Goal: Task Accomplishment & Management: Manage account settings

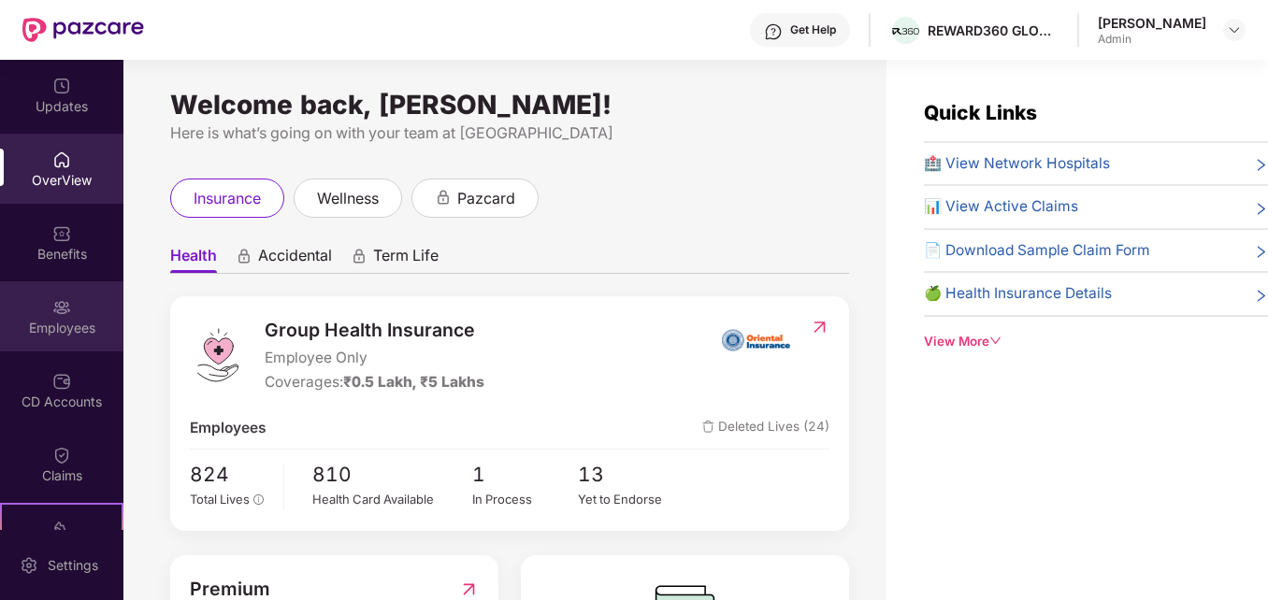
click at [64, 304] on img at bounding box center [61, 307] width 19 height 19
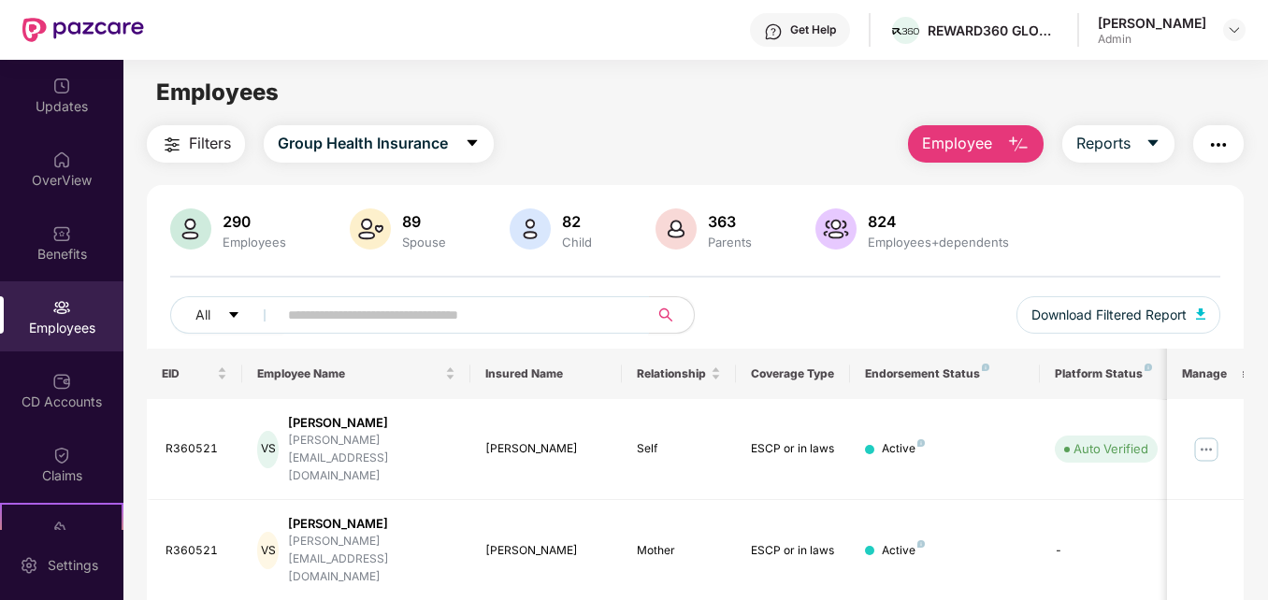
click at [291, 321] on input "text" at bounding box center [455, 315] width 335 height 28
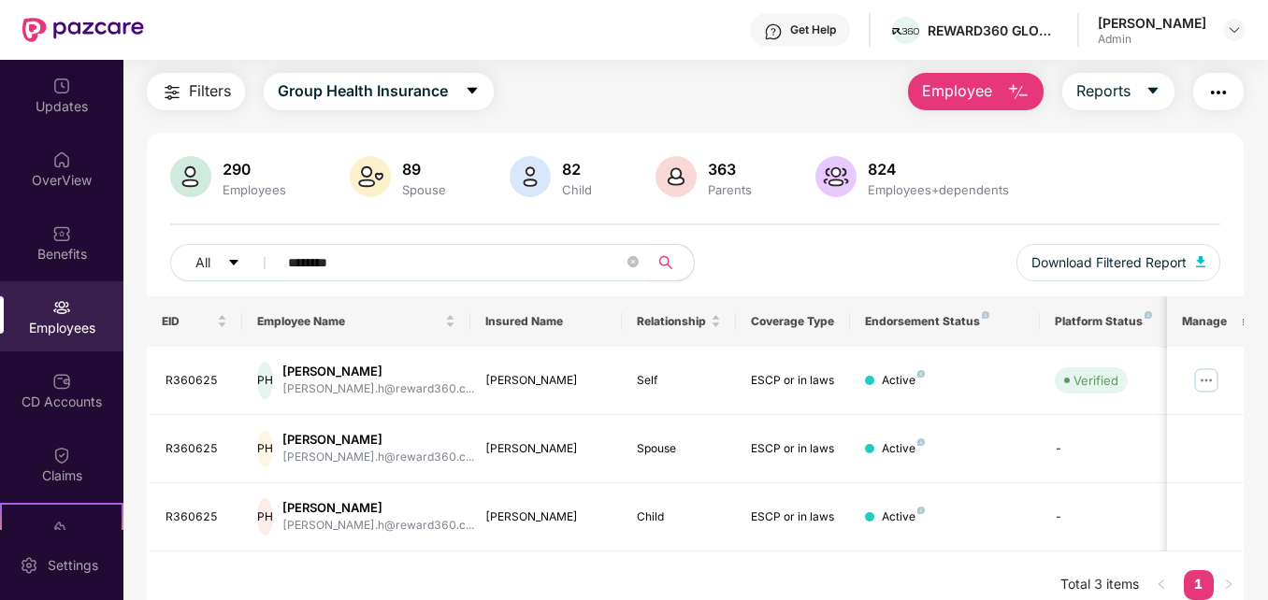
scroll to position [71, 0]
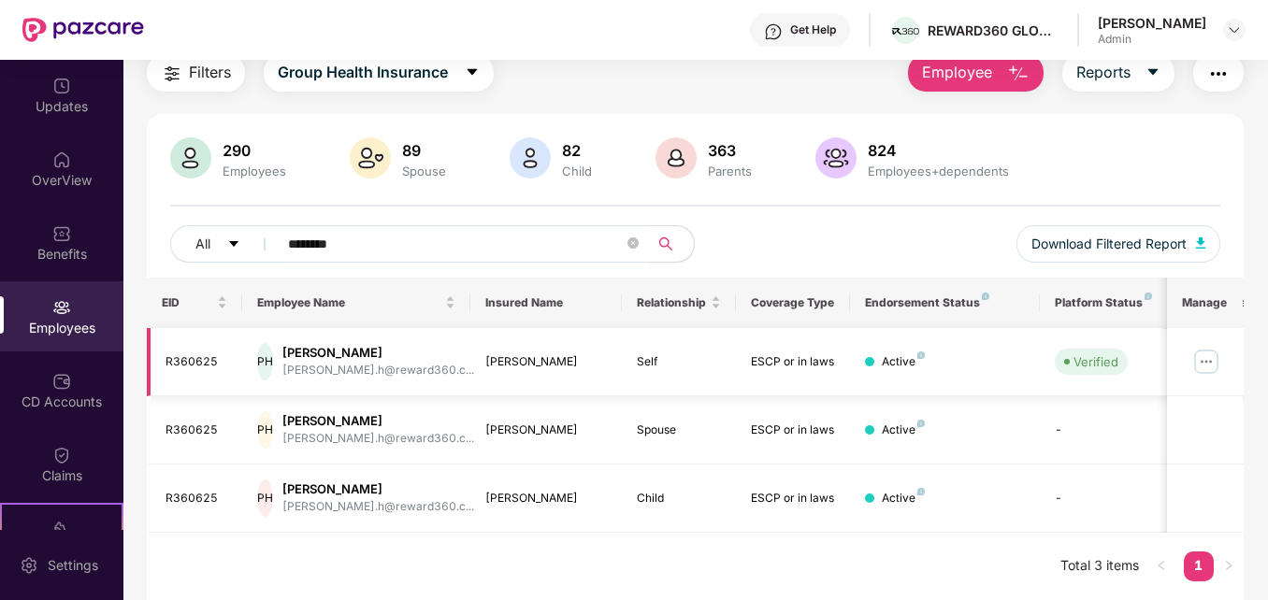
type input "********"
click at [1205, 366] on img at bounding box center [1206, 362] width 30 height 30
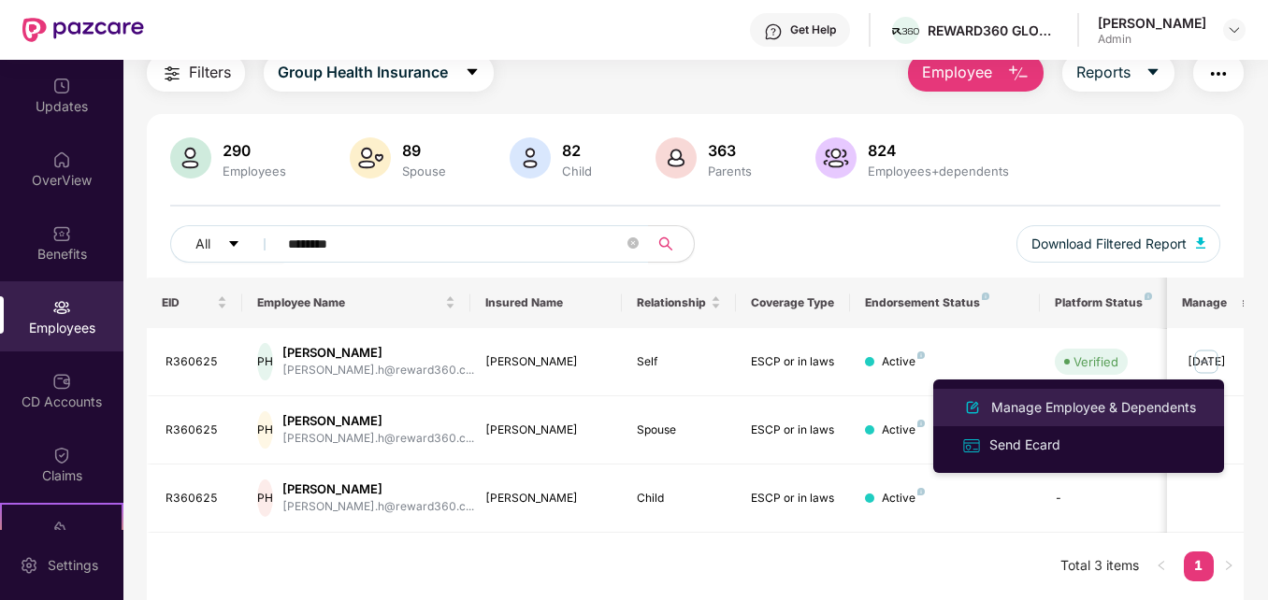
click at [1135, 402] on div "Manage Employee & Dependents" at bounding box center [1093, 407] width 212 height 21
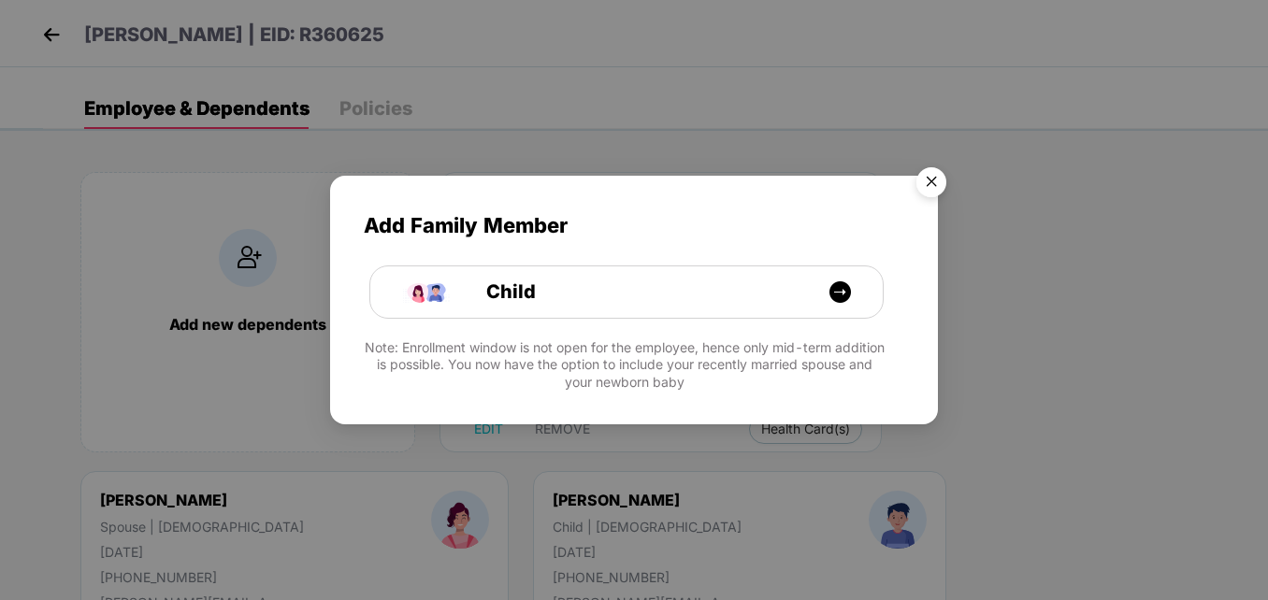
click at [933, 180] on img "Close" at bounding box center [931, 185] width 52 height 52
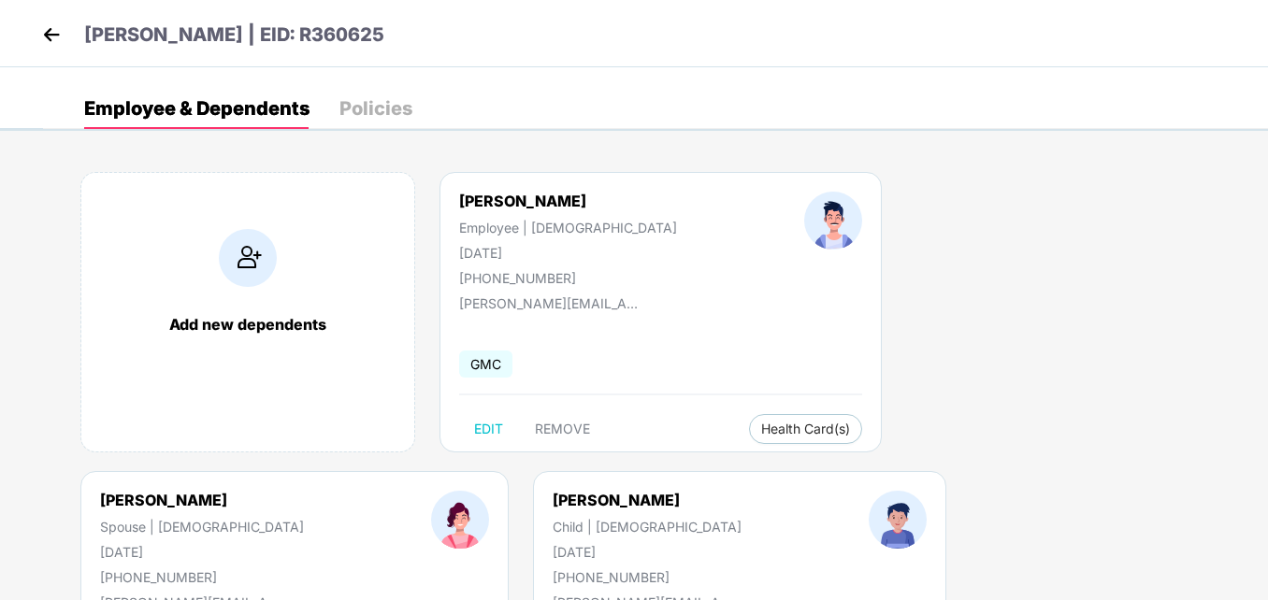
select select "******"
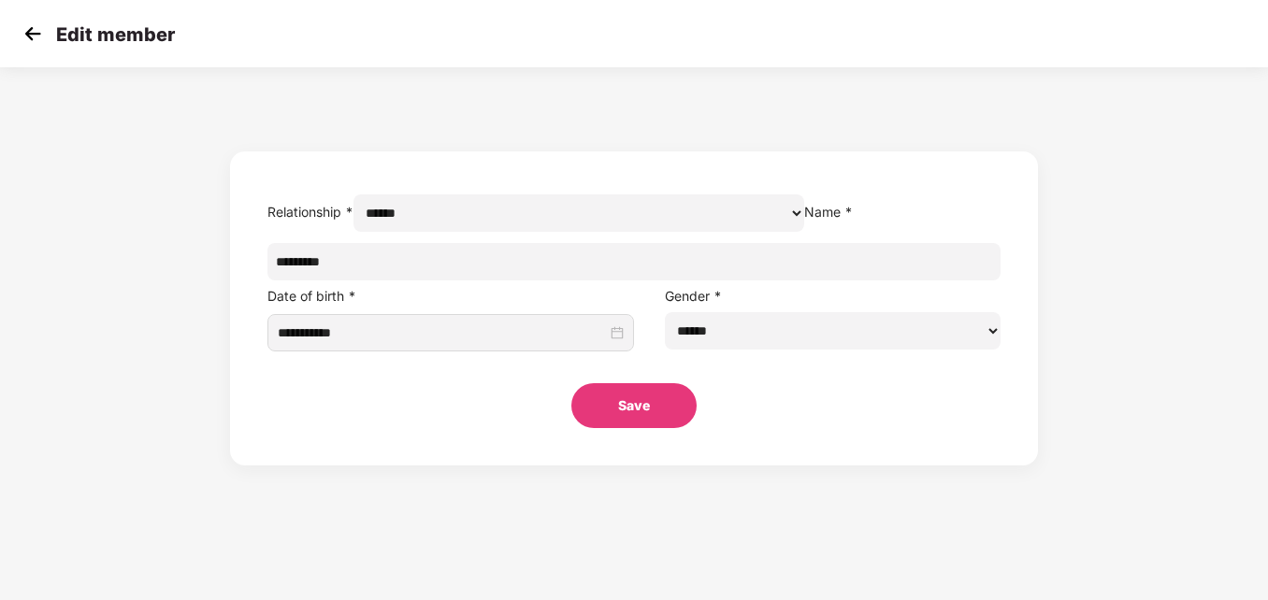
click at [36, 33] on img at bounding box center [33, 34] width 28 height 28
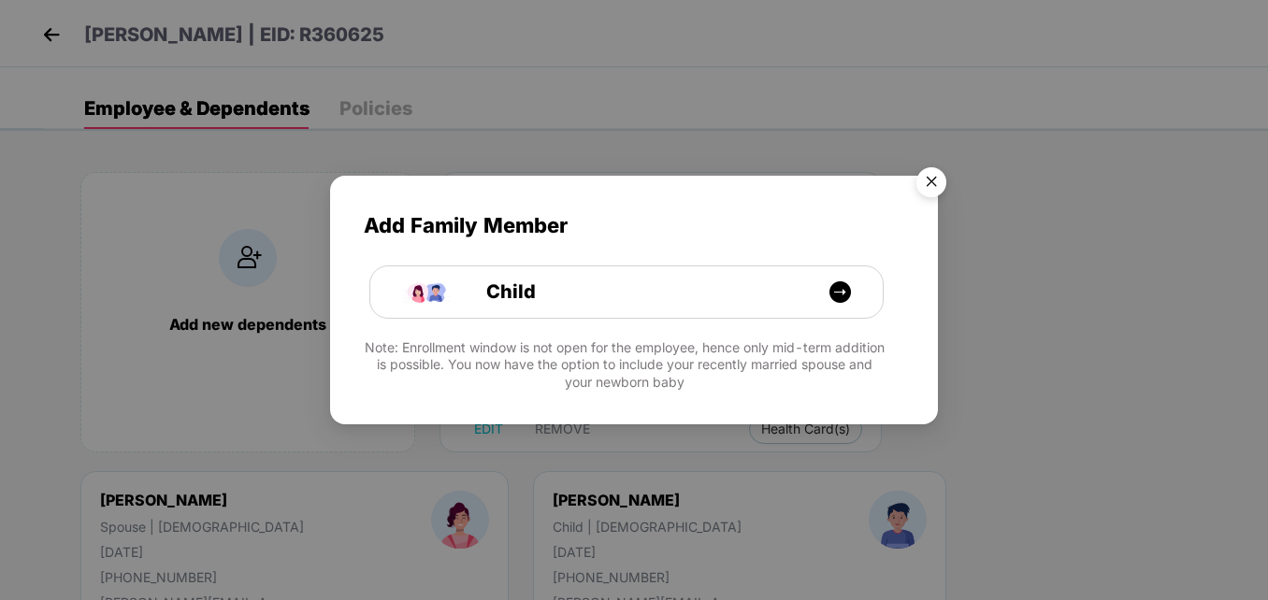
click at [938, 175] on img "Close" at bounding box center [931, 185] width 52 height 52
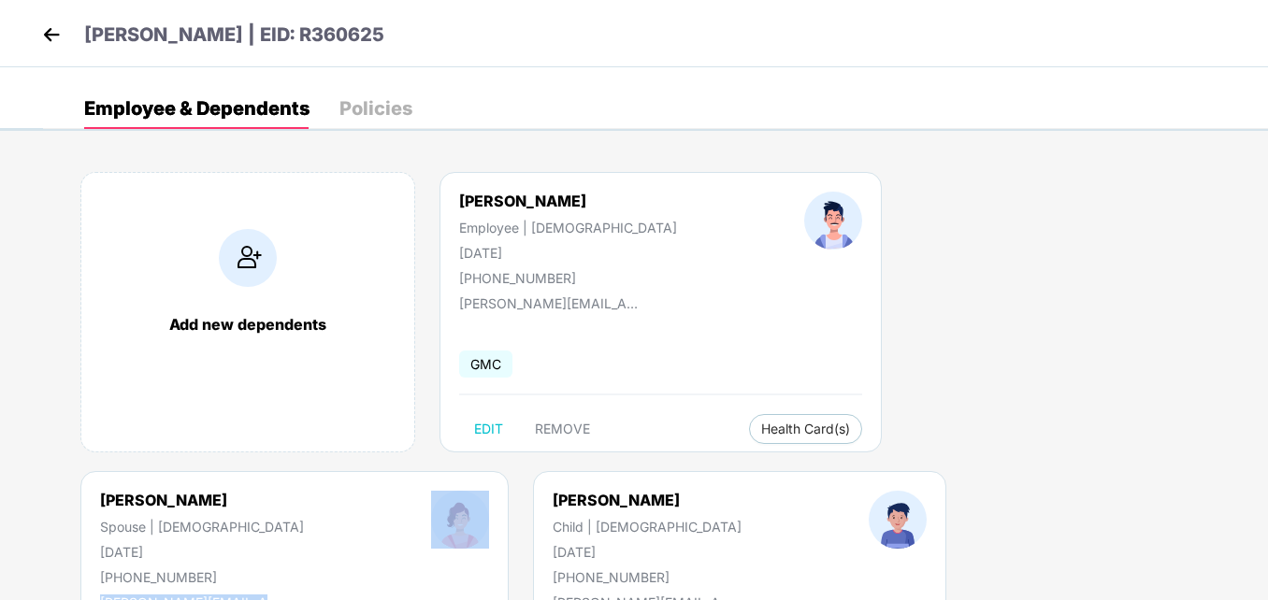
drag, startPoint x: 1267, startPoint y: 202, endPoint x: 1273, endPoint y: 372, distance: 170.3
click at [1267, 372] on html "[PERSON_NAME] | EID: R360625 Employee & Dependents Policies Add new dependents …" at bounding box center [634, 300] width 1268 height 600
click at [644, 94] on div "Employee & Dependents Policies" at bounding box center [655, 108] width 1225 height 41
drag, startPoint x: 1266, startPoint y: 279, endPoint x: 1273, endPoint y: 463, distance: 184.3
click at [1267, 463] on html "[PERSON_NAME] | EID: R360625 Employee & Dependents Policies Add new dependents …" at bounding box center [634, 300] width 1268 height 600
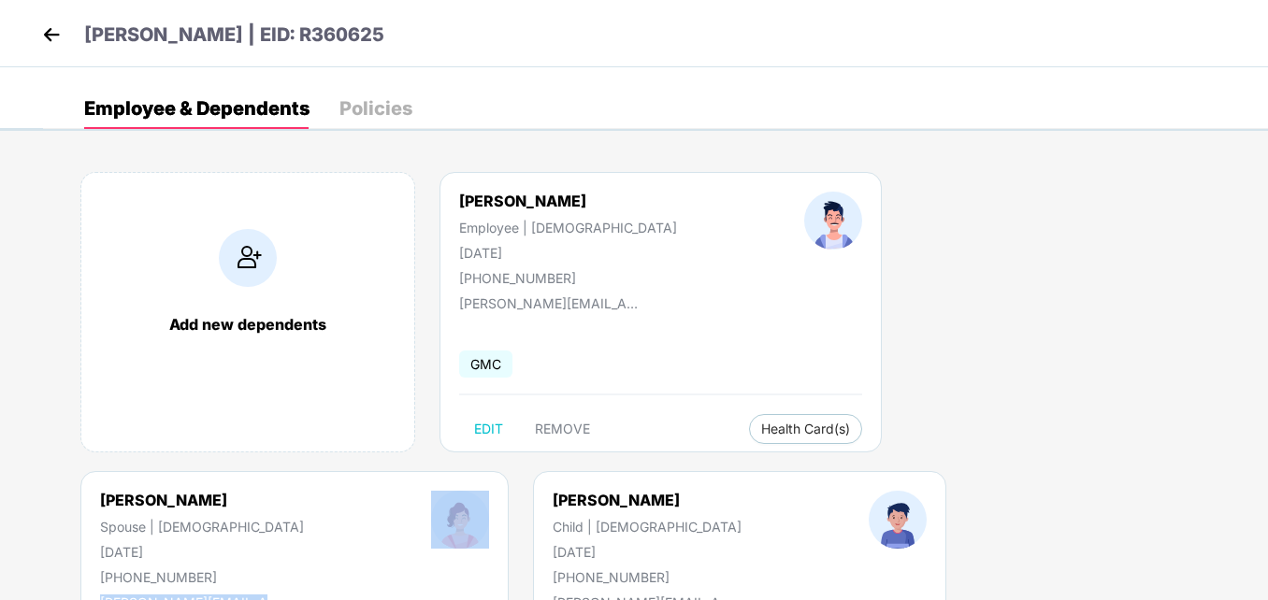
drag, startPoint x: 1273, startPoint y: 463, endPoint x: 1023, endPoint y: 512, distance: 254.5
click at [1023, 512] on div "Add new dependents [PERSON_NAME] Employee | [DEMOGRAPHIC_DATA] [DATE] [PHONE_NU…" at bounding box center [655, 471] width 1225 height 655
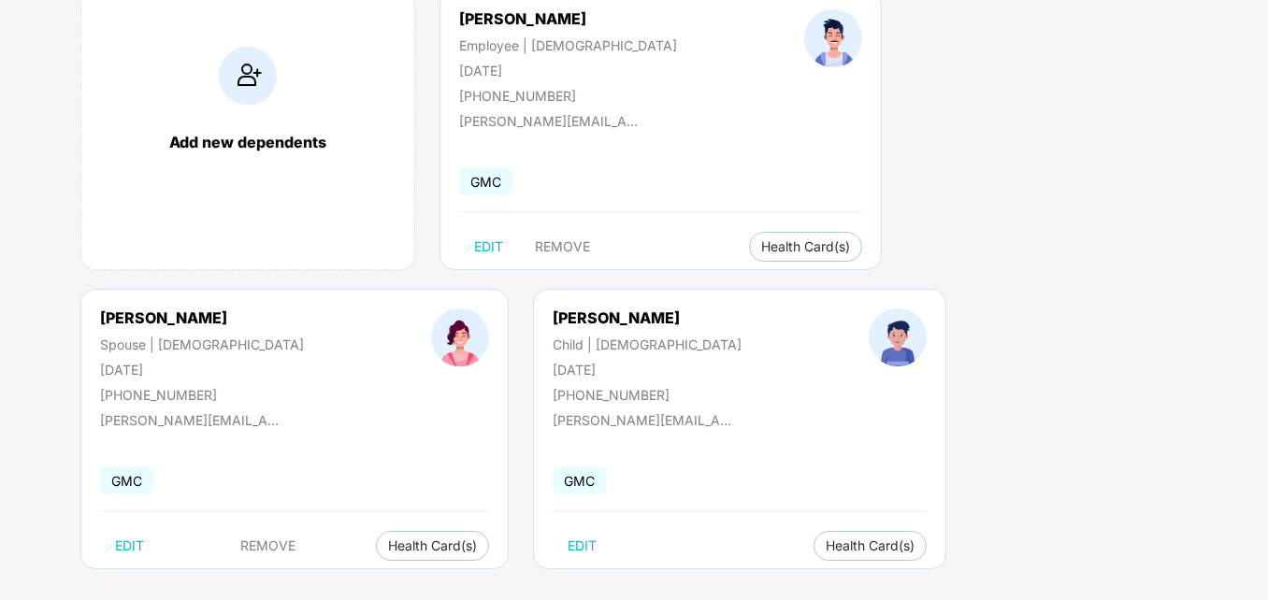
scroll to position [198, 0]
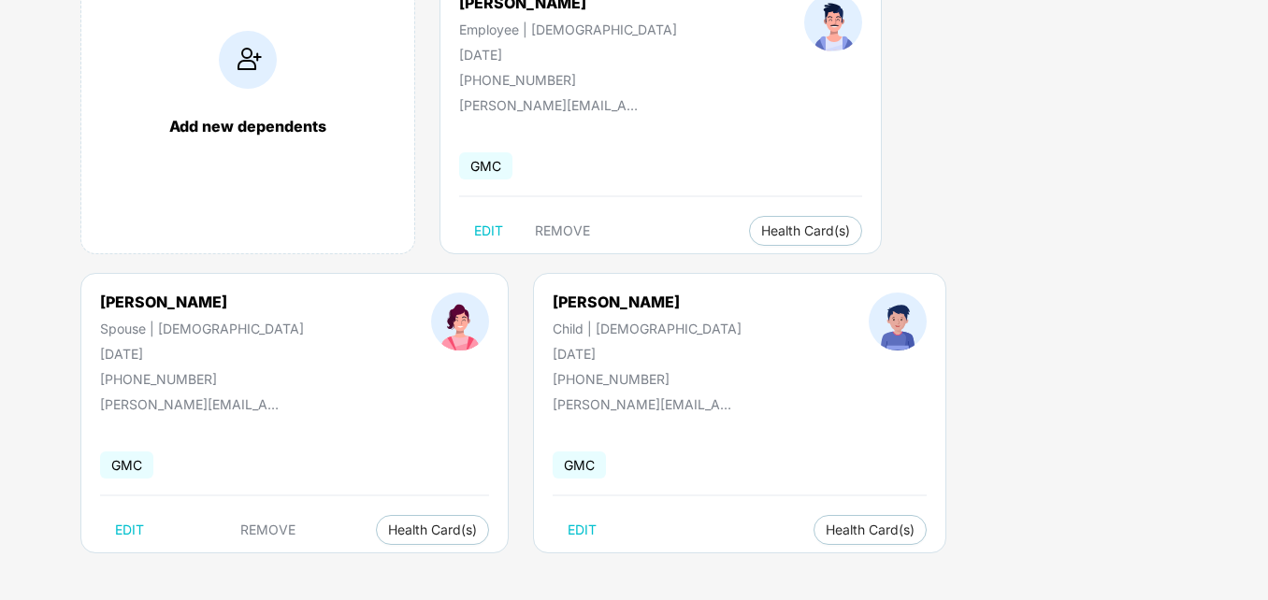
drag, startPoint x: 1267, startPoint y: 440, endPoint x: 1245, endPoint y: 243, distance: 198.5
click at [1245, 243] on div "Add new dependents [PERSON_NAME] Employee | [DEMOGRAPHIC_DATA] [DATE] [PHONE_NU…" at bounding box center [655, 273] width 1225 height 655
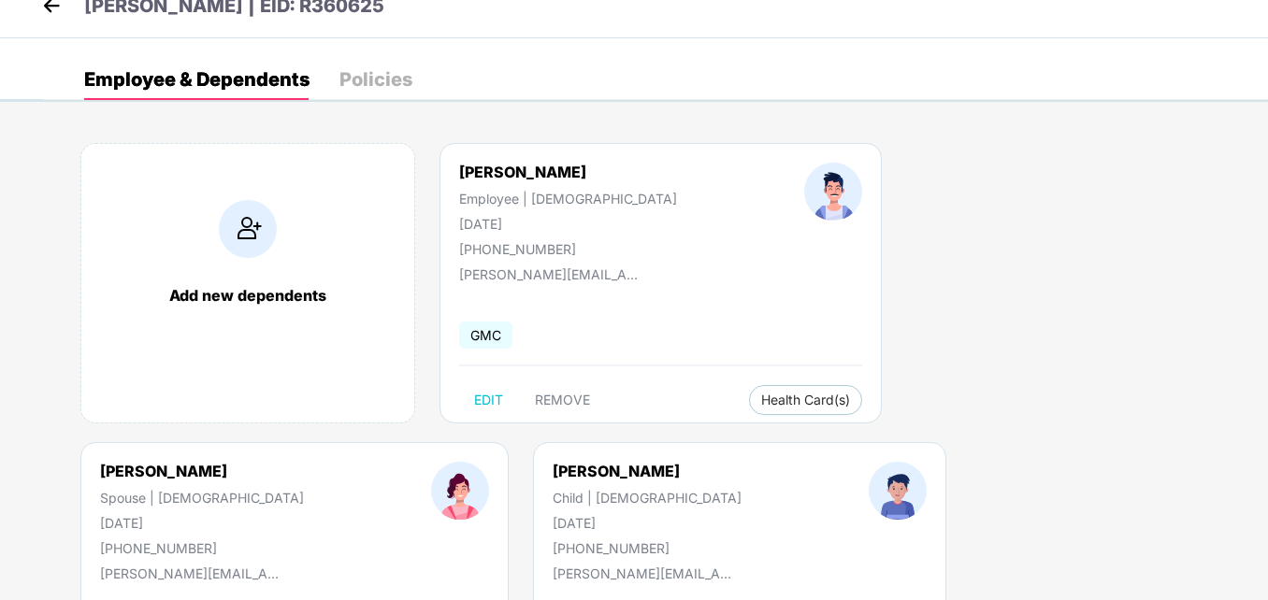
scroll to position [0, 0]
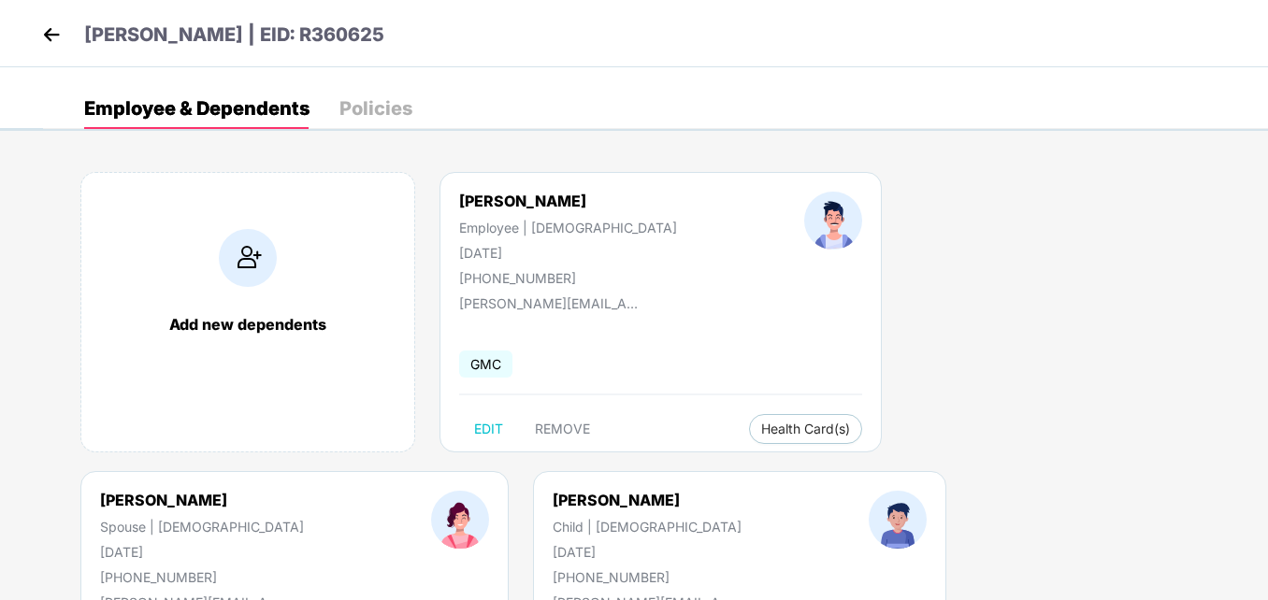
click at [51, 34] on img at bounding box center [51, 35] width 28 height 28
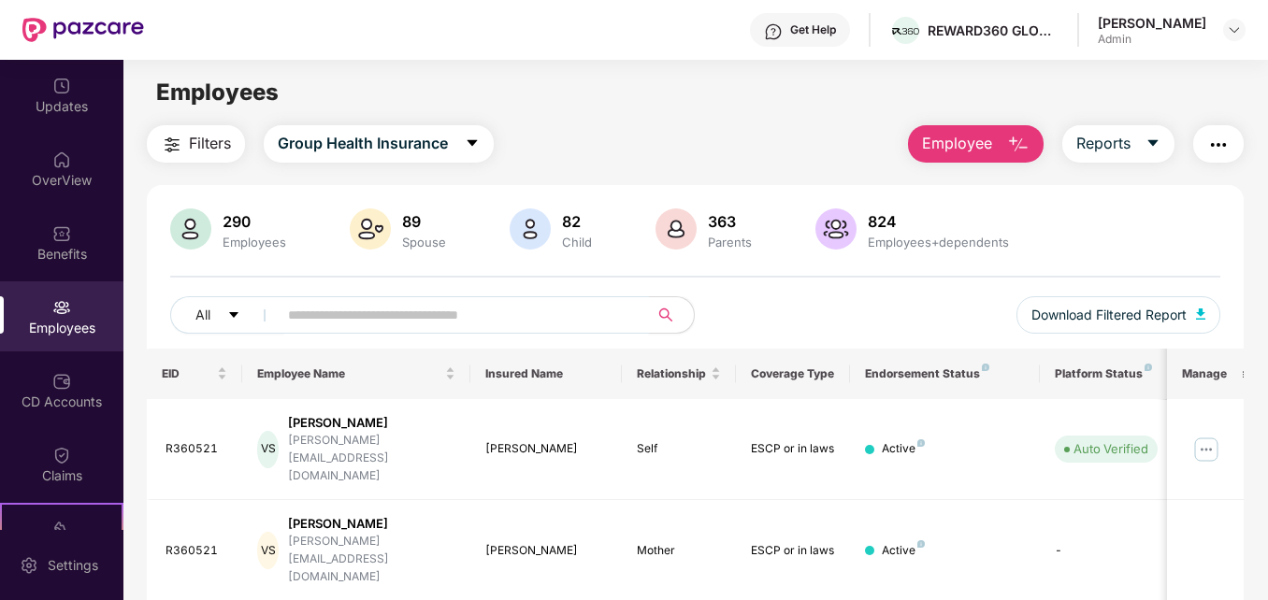
click at [333, 306] on input "text" at bounding box center [455, 315] width 335 height 28
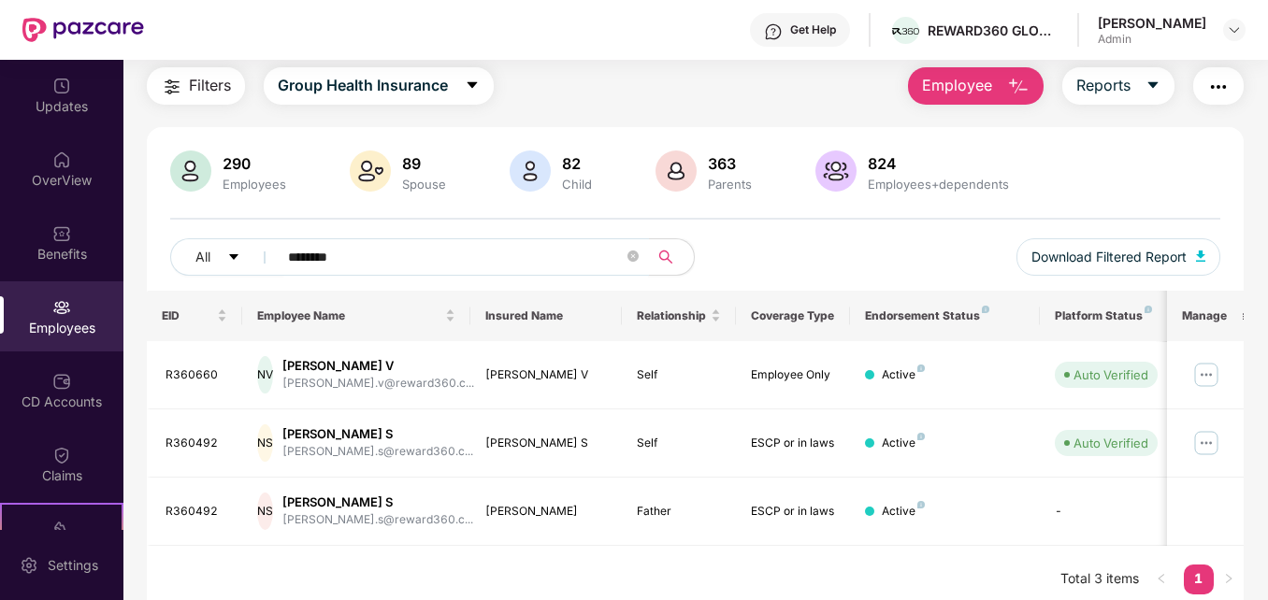
scroll to position [71, 0]
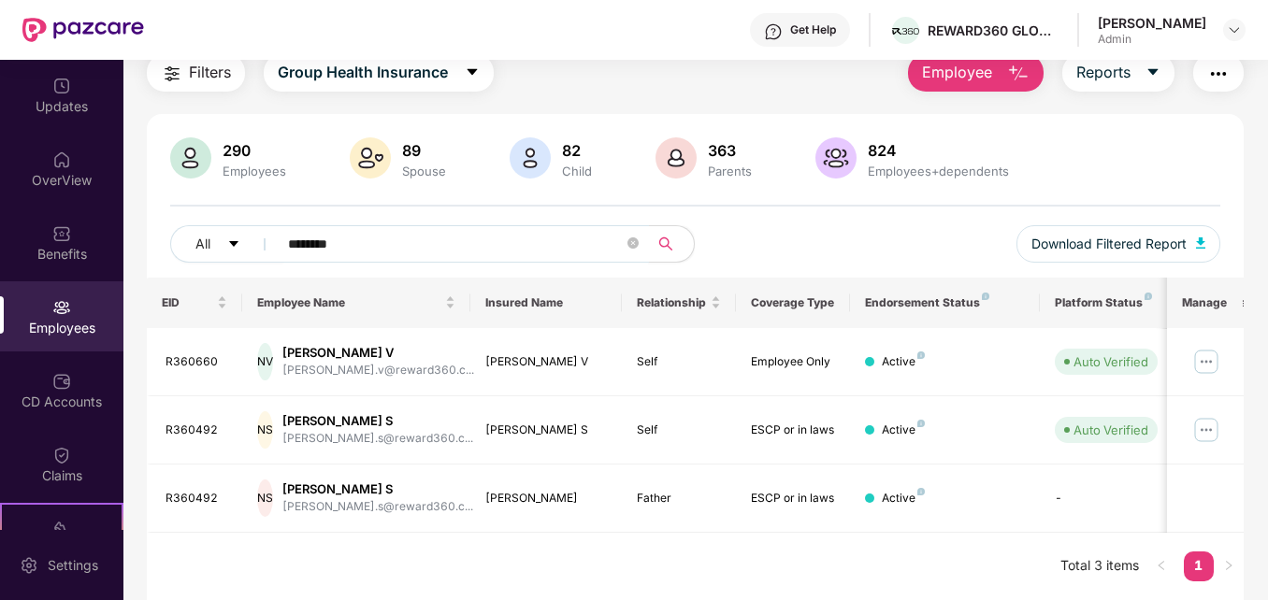
type input "********"
click at [1212, 358] on img at bounding box center [1206, 362] width 30 height 30
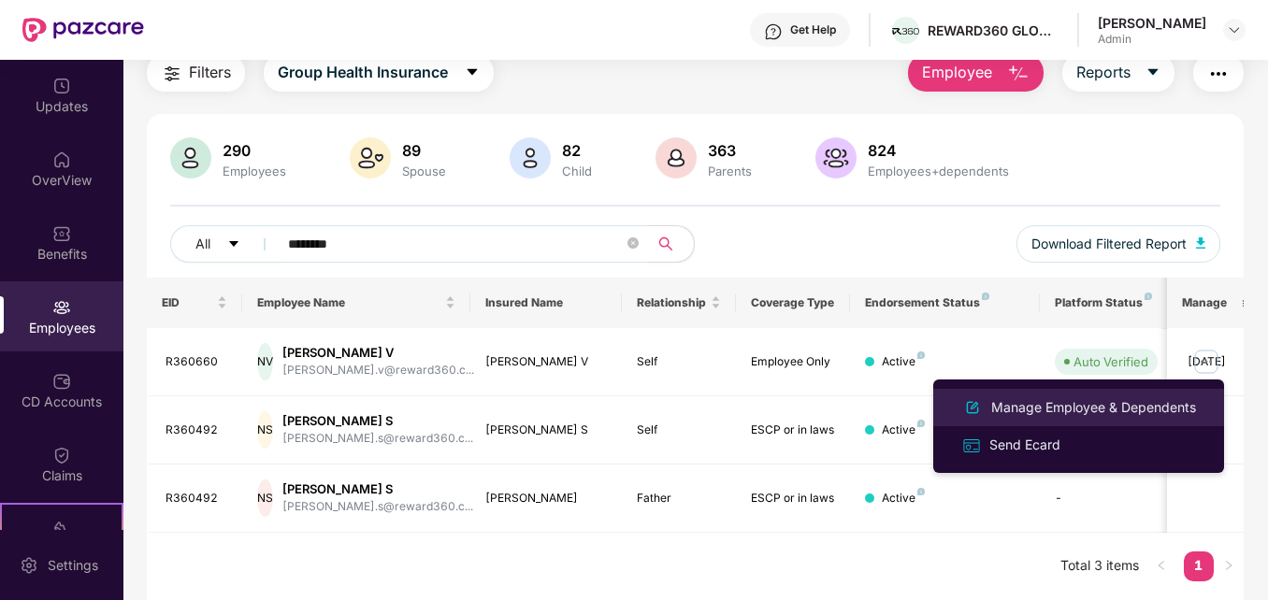
click at [1046, 407] on div "Manage Employee & Dependents" at bounding box center [1093, 407] width 212 height 21
